Goal: Obtain resource: Download file/media

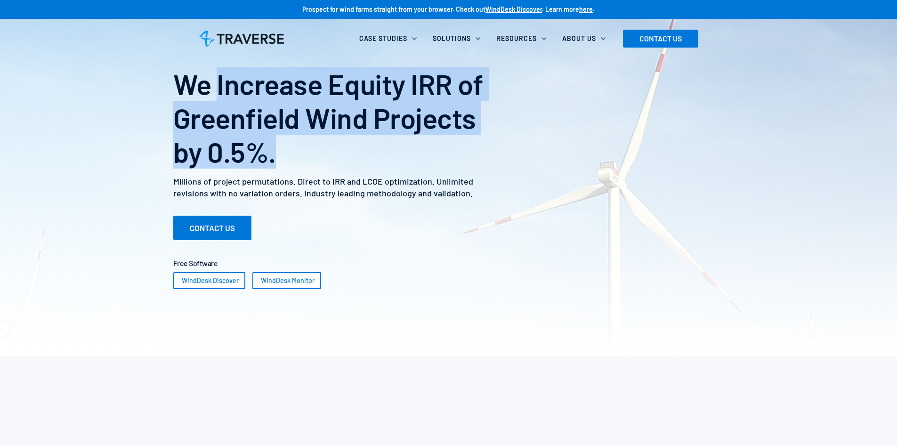
drag, startPoint x: 219, startPoint y: 88, endPoint x: 319, endPoint y: 154, distance: 119.6
click at [319, 154] on h1 "We Increase Equity IRR of Greenfield Wind Projects by 0.5%." at bounding box center [338, 118] width 330 height 102
copy h1 "Increase Equity IRR of Greenfield Wind Projects by 0.5%."
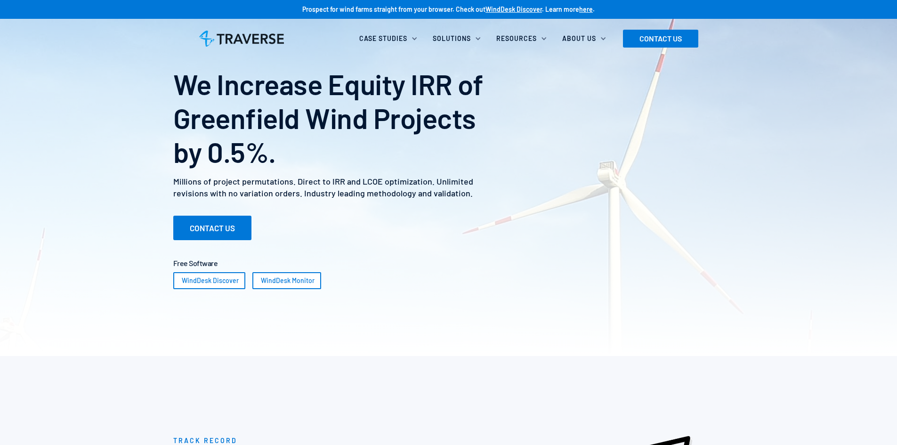
click at [685, 201] on div "We Increase Equity IRR of Greenfield Wind Projects by 0.5%. Millions of project…" at bounding box center [449, 178] width 584 height 222
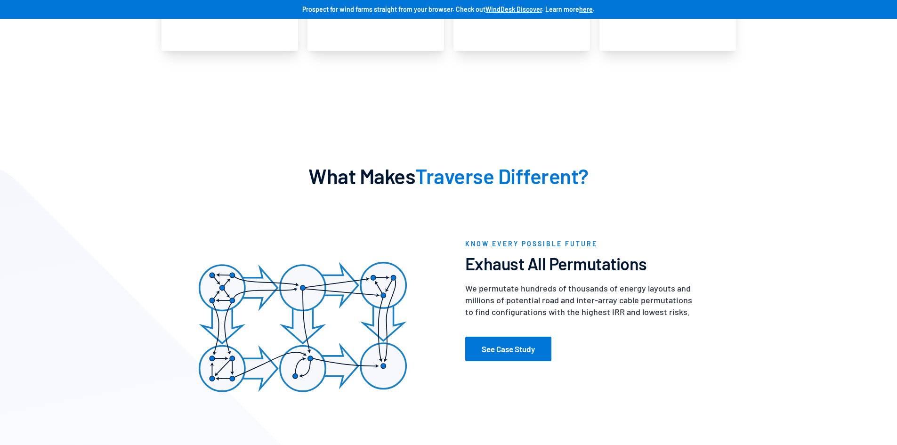
scroll to position [1158, 0]
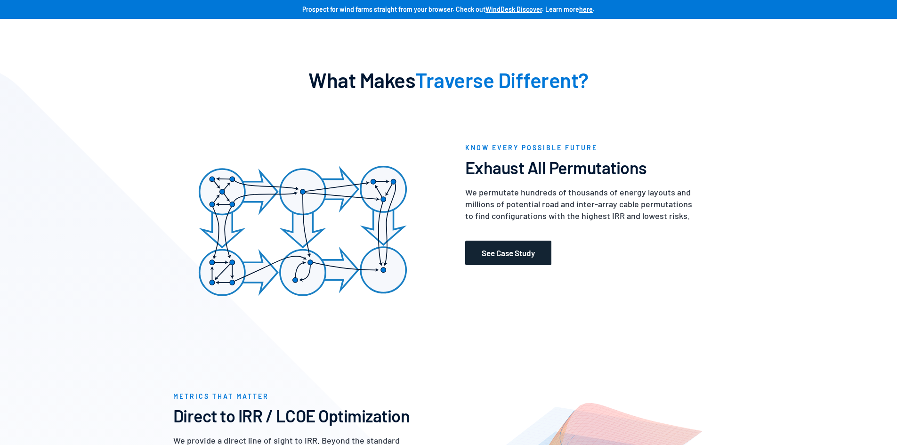
click at [510, 255] on link "See Case Study" at bounding box center [508, 253] width 86 height 24
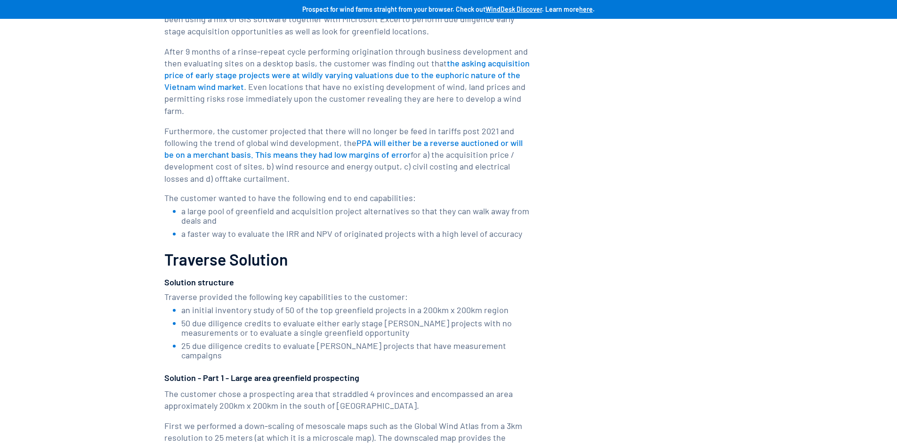
scroll to position [518, 0]
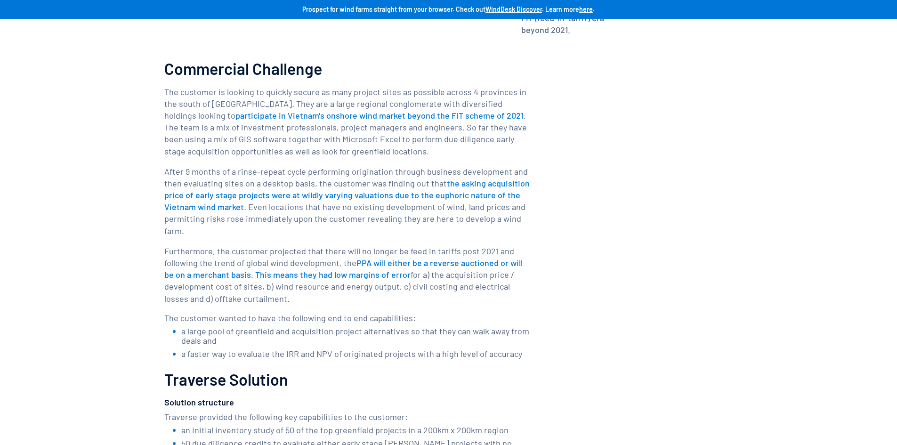
click at [325, 178] on span "the asking acquisition price of early stage projects were at wildly varying val…" at bounding box center [346, 195] width 365 height 34
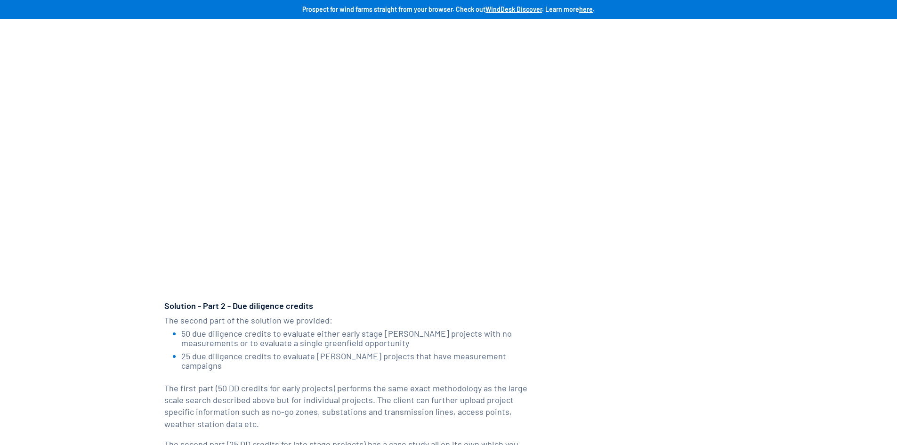
scroll to position [1883, 0]
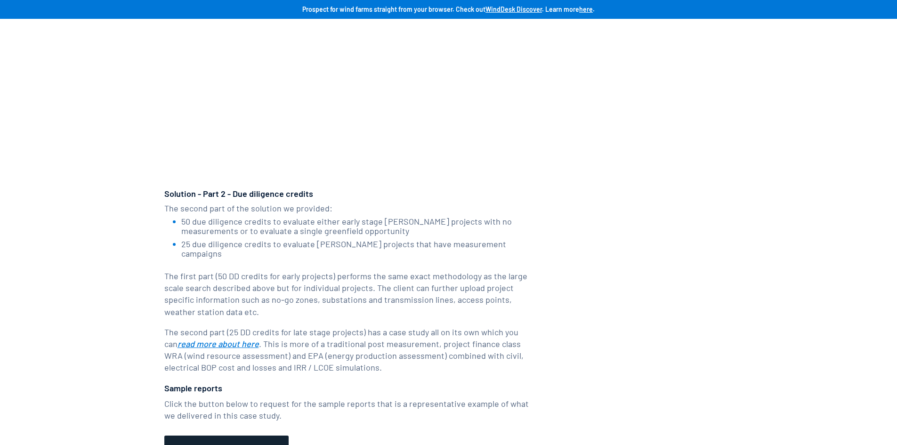
click at [226, 435] on link "Download Sample Reports" at bounding box center [226, 448] width 124 height 27
